Goal: Task Accomplishment & Management: Use online tool/utility

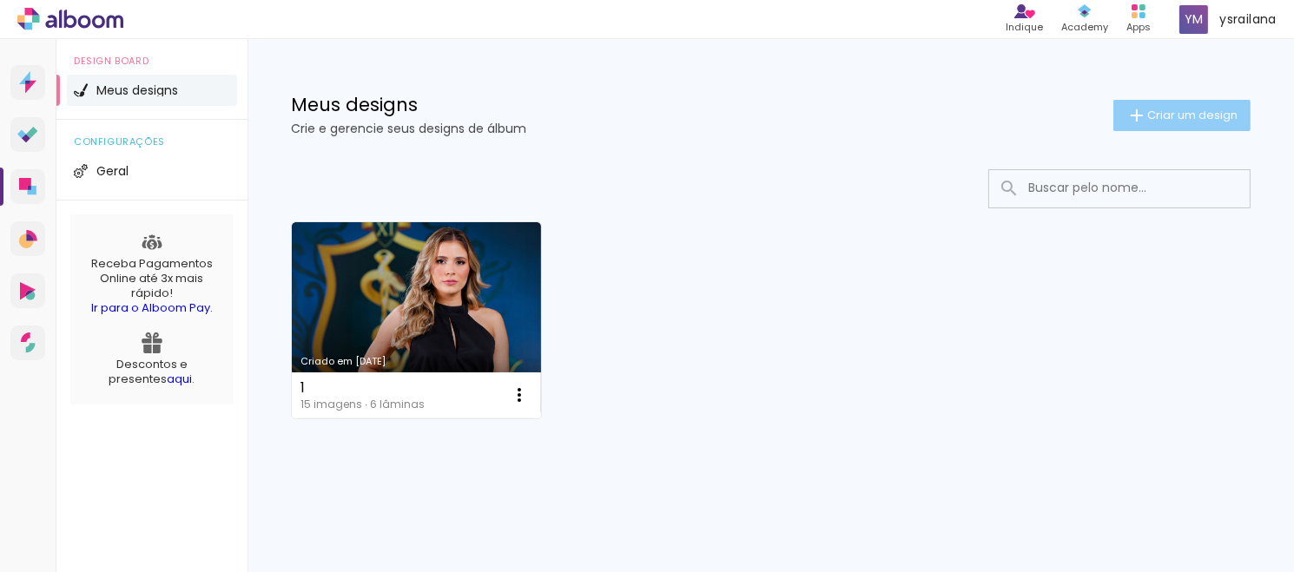
click at [1148, 121] on span "Criar um design" at bounding box center [1193, 114] width 90 height 11
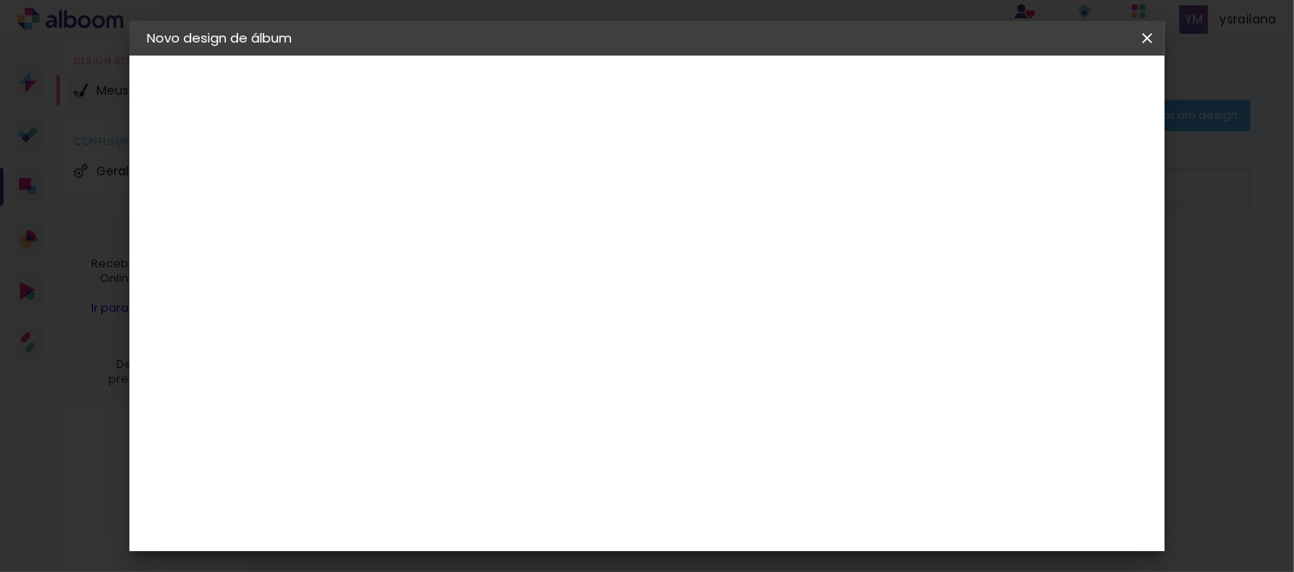
click at [431, 242] on input at bounding box center [431, 233] width 0 height 27
type input "marcador"
type paper-input "marcador"
click at [609, 89] on paper-button "Avançar" at bounding box center [566, 92] width 85 height 30
click at [563, 335] on input at bounding box center [474, 331] width 175 height 22
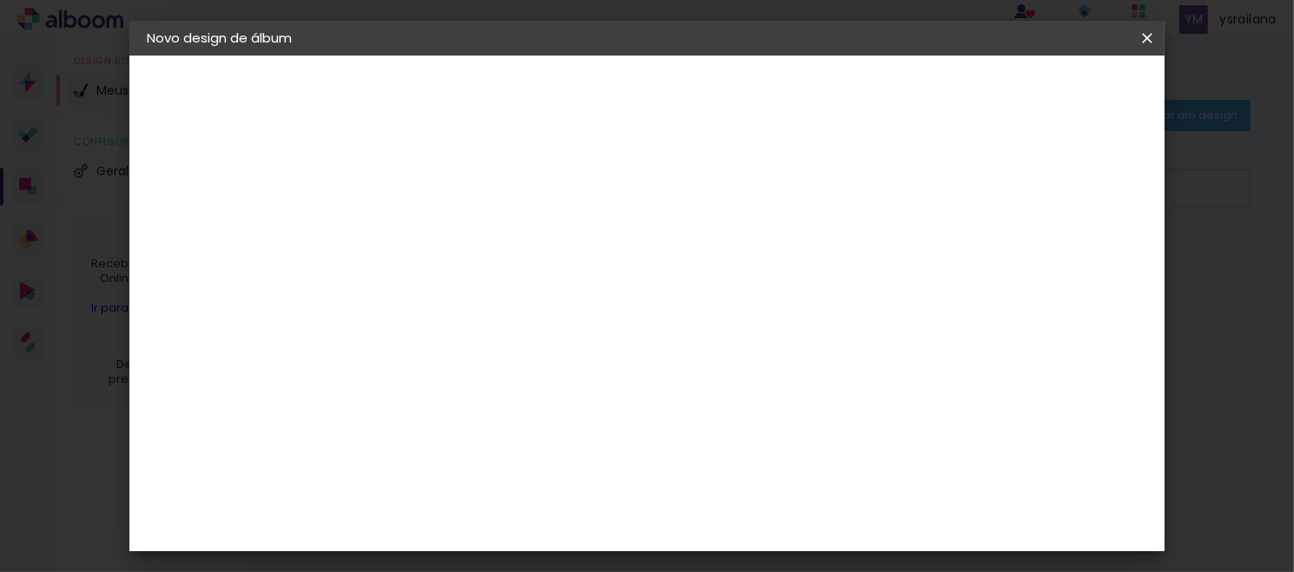
click at [0, 0] on slot "Tamanho Livre" at bounding box center [0, 0] width 0 height 0
click at [756, 101] on paper-button "Avançar" at bounding box center [713, 92] width 85 height 30
type input "1"
type paper-input "1"
click at [440, 204] on input "1" at bounding box center [419, 200] width 60 height 22
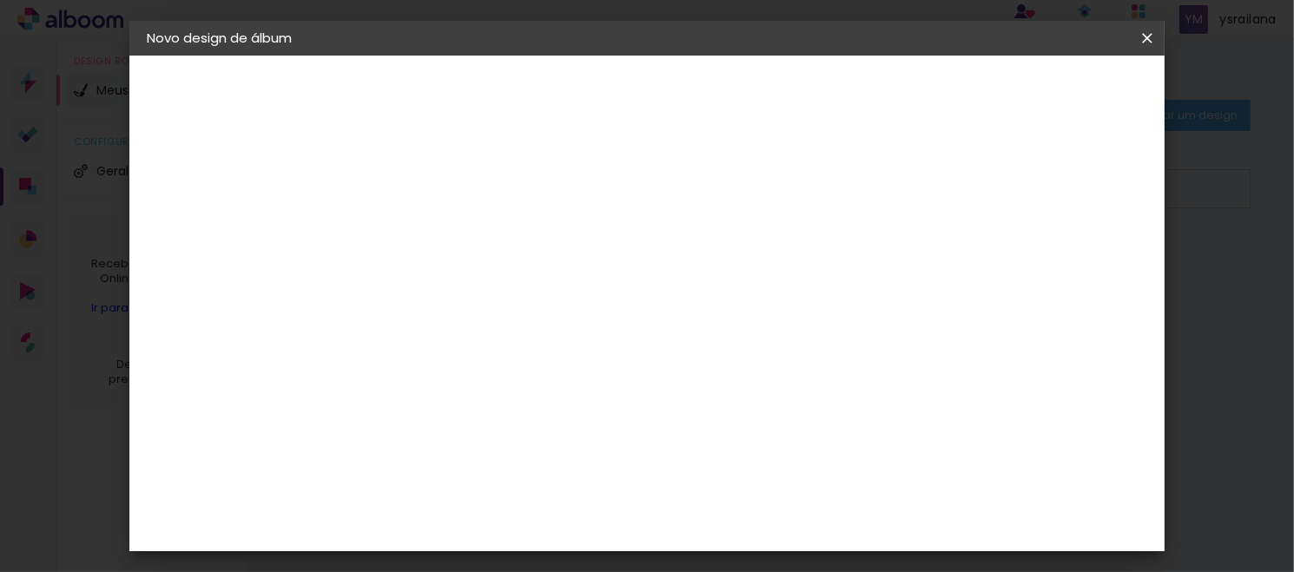
type input "4"
type paper-input "4"
click at [1057, 269] on input "4" at bounding box center [1052, 262] width 31 height 26
type input "3"
type paper-input "3"
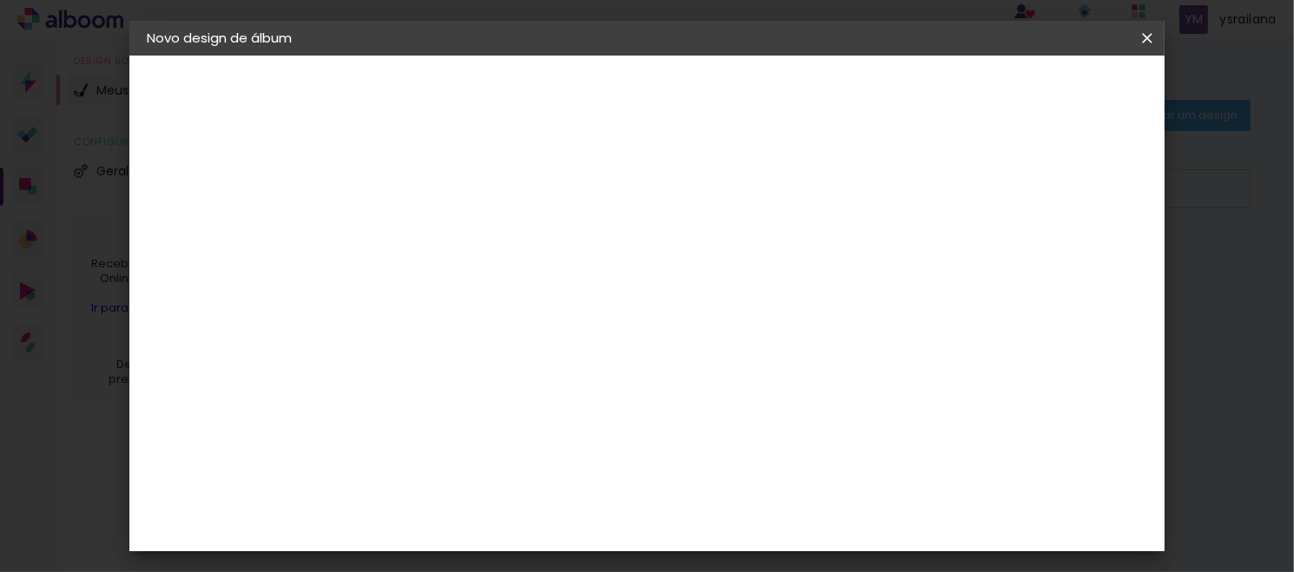
click at [1066, 267] on input "3" at bounding box center [1054, 262] width 31 height 26
type input "2"
type paper-input "2"
click at [1066, 267] on input "2" at bounding box center [1058, 262] width 31 height 26
click at [0, 0] on slot "Mostrar sangria" at bounding box center [0, 0] width 0 height 0
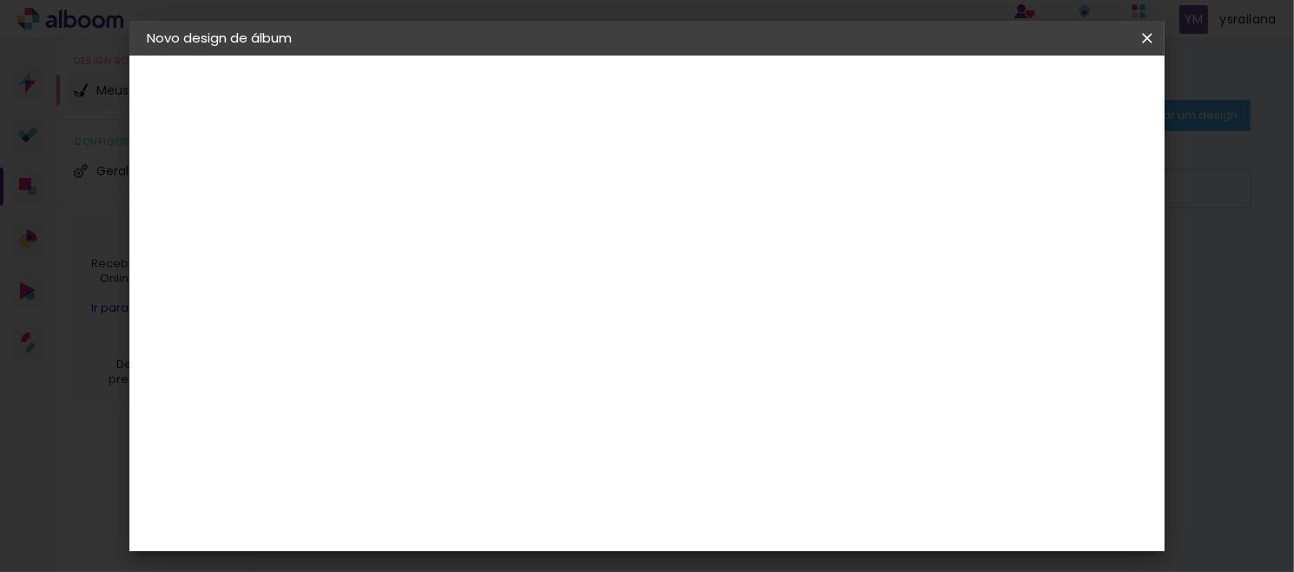
type paper-checkbox "on"
type input "1"
type paper-input "1"
click at [1068, 250] on input "1" at bounding box center [1060, 263] width 31 height 26
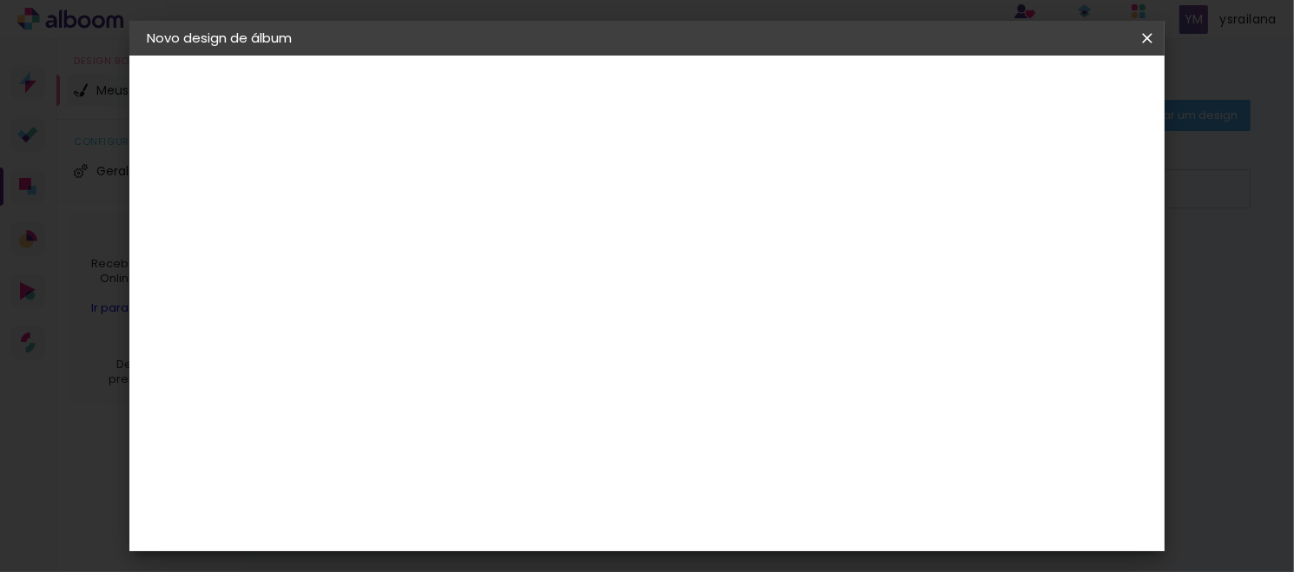
type input "0"
click at [1067, 266] on input "0" at bounding box center [1062, 263] width 31 height 26
type input "1"
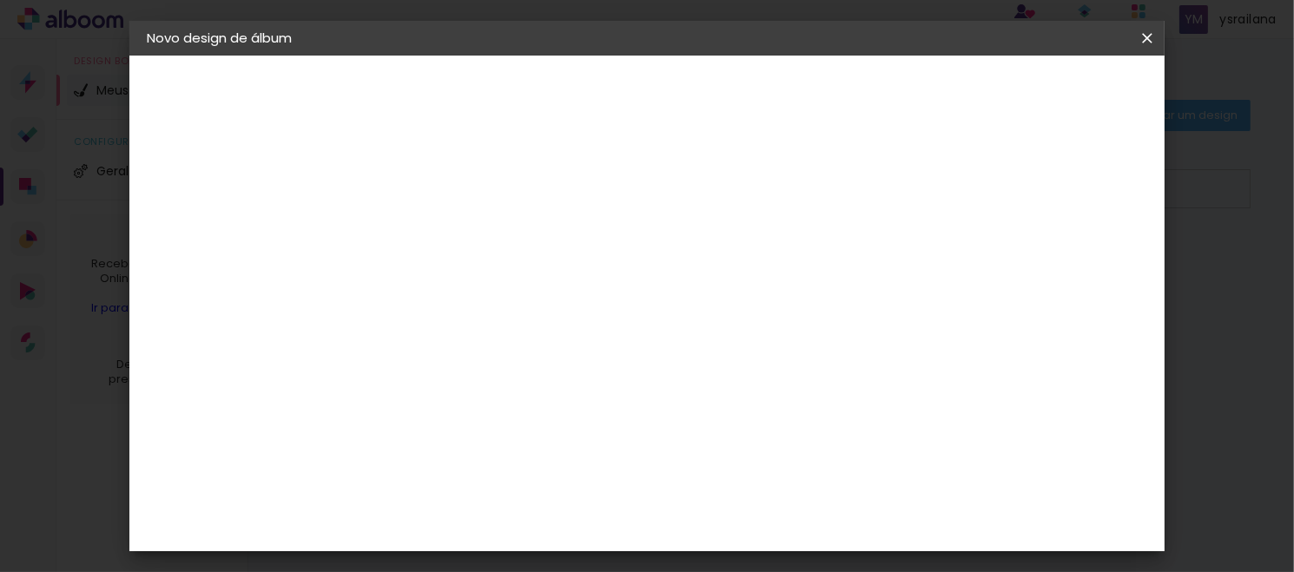
type paper-input "1"
click at [1069, 250] on input "1" at bounding box center [1060, 263] width 31 height 26
type input "2"
type paper-input "2"
click at [1069, 250] on input "2" at bounding box center [1060, 263] width 31 height 26
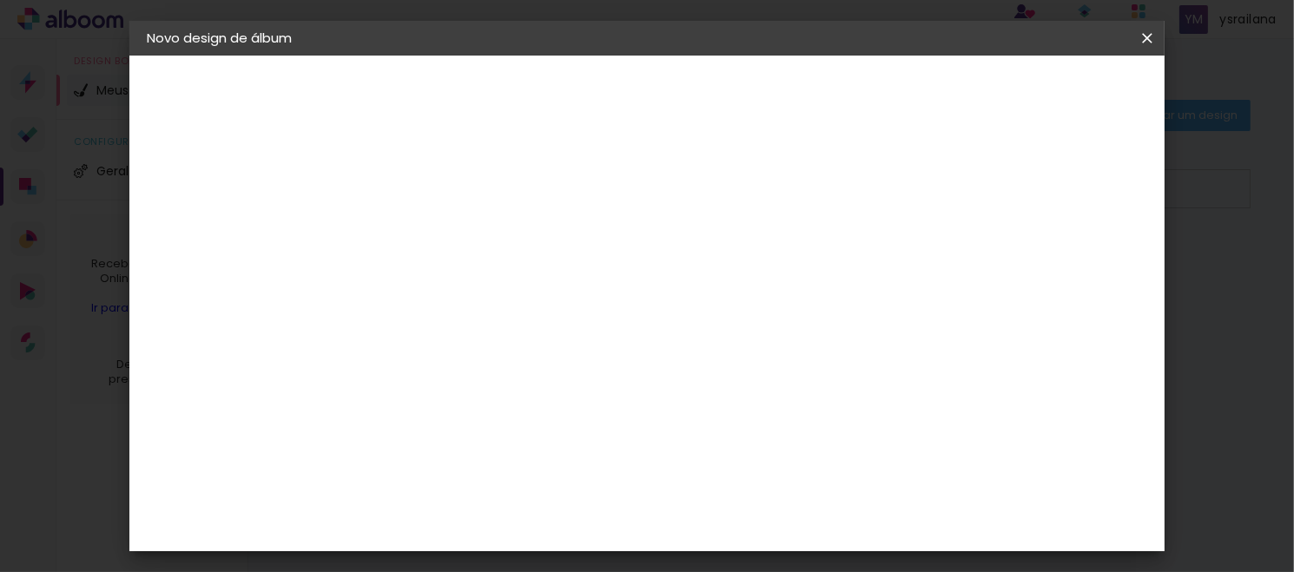
type input "1"
type paper-input "1"
click at [1068, 263] on input "1" at bounding box center [1060, 263] width 31 height 26
drag, startPoint x: 396, startPoint y: 308, endPoint x: 373, endPoint y: 309, distance: 23.5
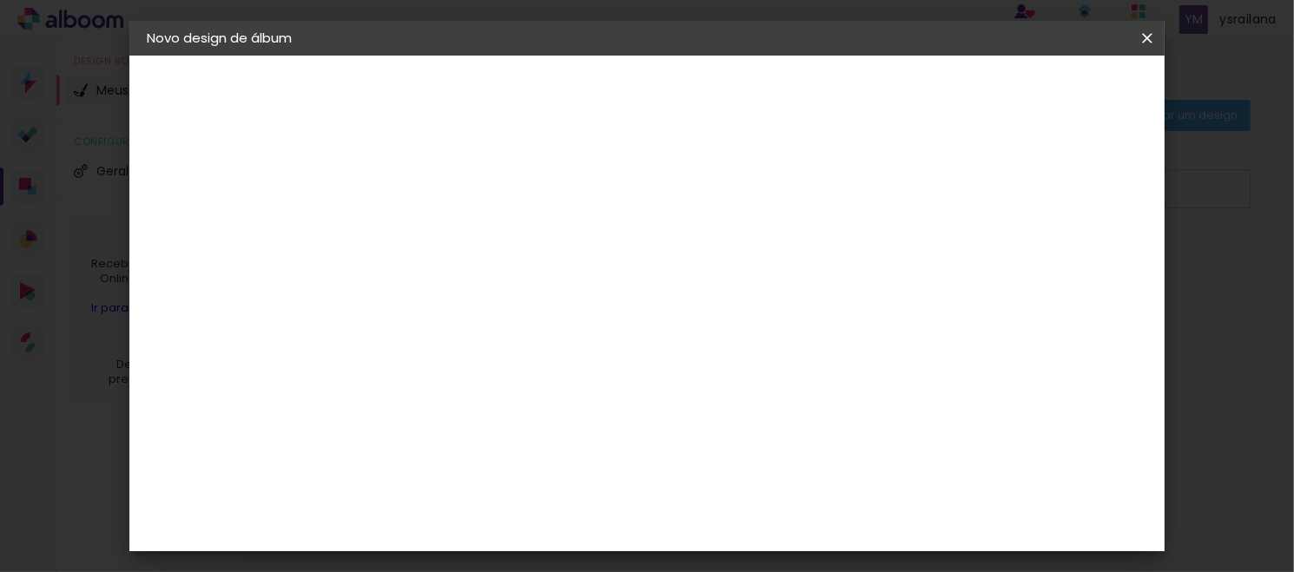
click at [373, 309] on input "30" at bounding box center [376, 317] width 45 height 26
type input "15"
type paper-input "15"
drag, startPoint x: 762, startPoint y: 515, endPoint x: 730, endPoint y: 515, distance: 32.1
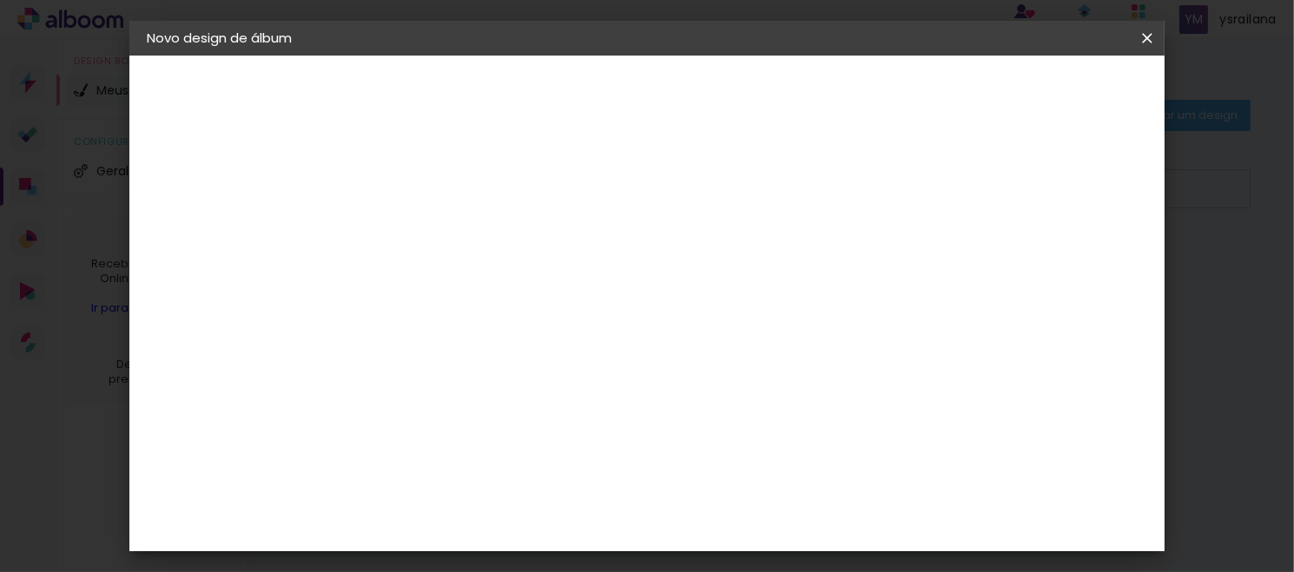
click at [730, 515] on div "60" at bounding box center [751, 523] width 66 height 26
type input "6"
type input "20"
type paper-input "20"
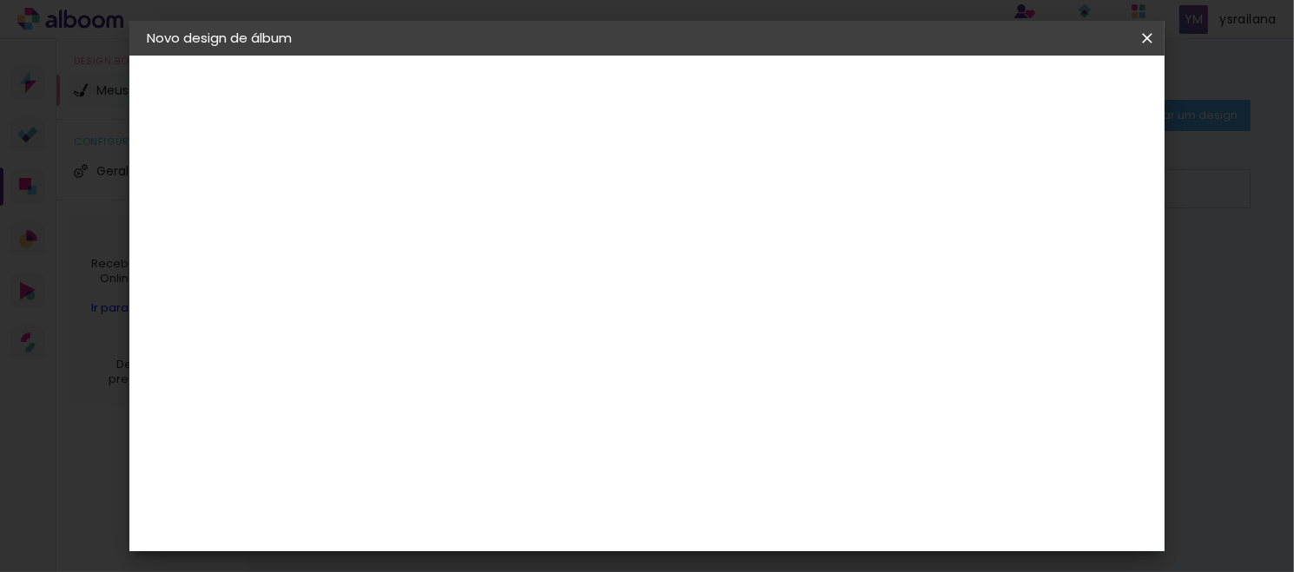
click at [877, 228] on div "10 cm cm cm mm A maioria das encadernadoras sugere 5mm de sangria." at bounding box center [616, 158] width 522 height 139
click at [765, 56] on div "mm Mostrar sangria 10 cm cm cm mm A maioria das encadernadoras sugere 5mm de sa…" at bounding box center [616, 56] width 522 height 0
click at [606, 341] on div at bounding box center [520, 397] width 171 height 112
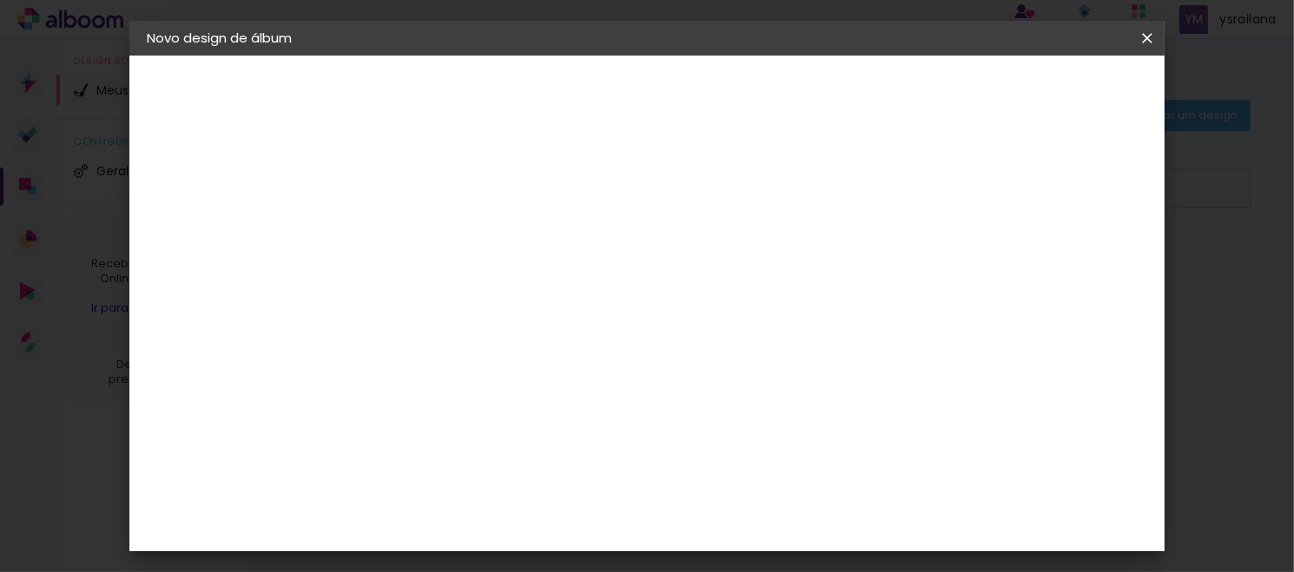
click at [786, 368] on div at bounding box center [710, 454] width 151 height 227
click at [1149, 28] on paper-icon-button at bounding box center [1147, 38] width 35 height 31
